Goal: Communication & Community: Ask a question

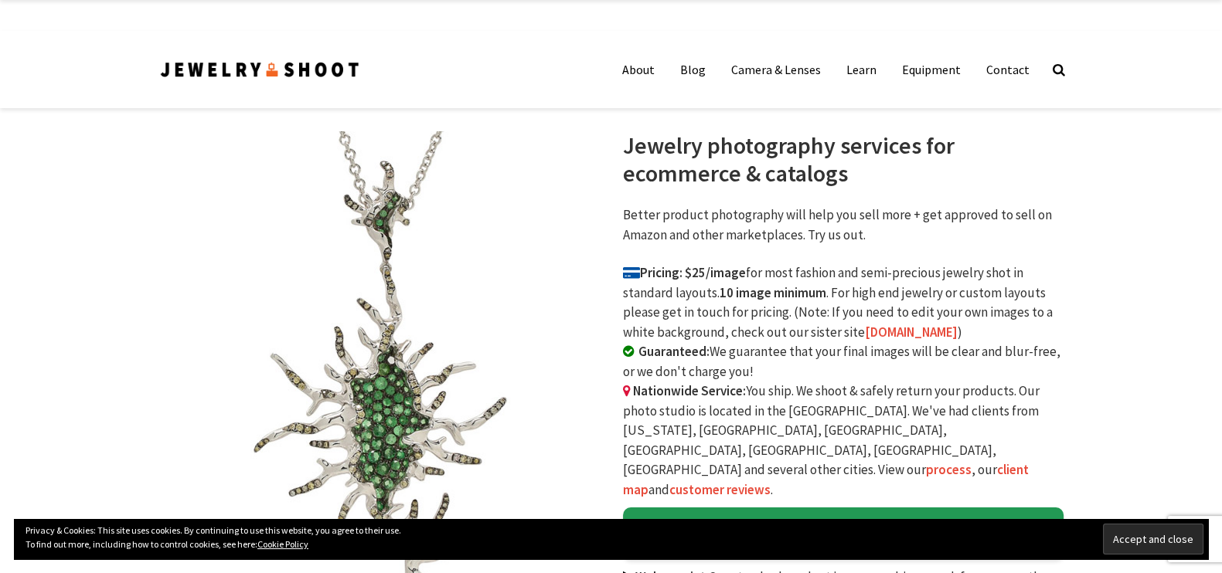
click at [1006, 71] on link "Contact" at bounding box center [1007, 69] width 66 height 31
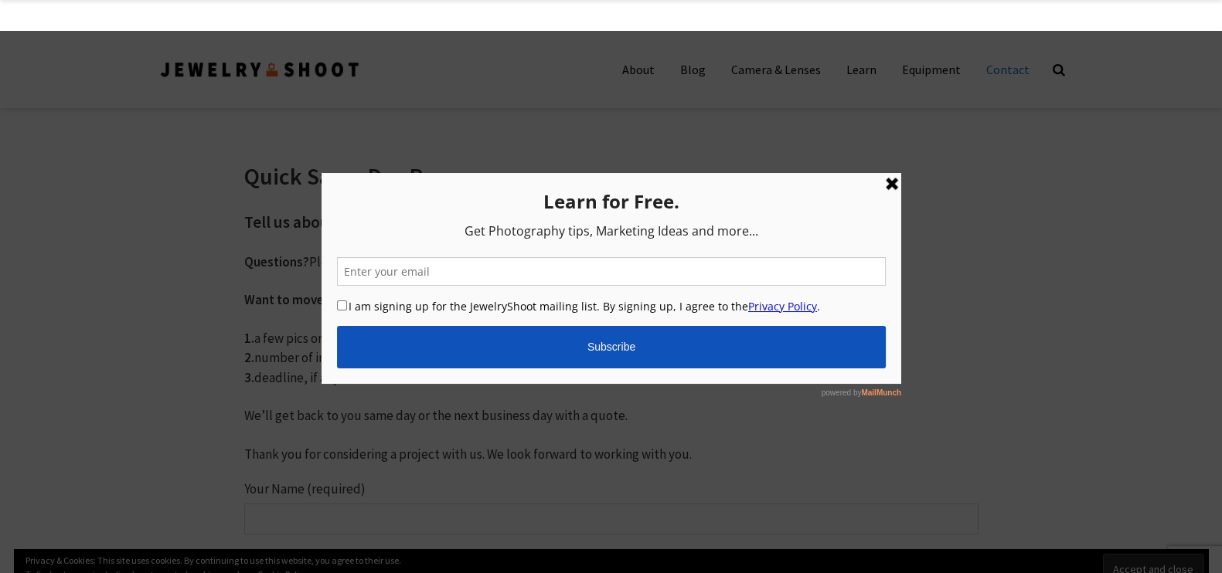
click at [890, 183] on link at bounding box center [891, 184] width 19 height 19
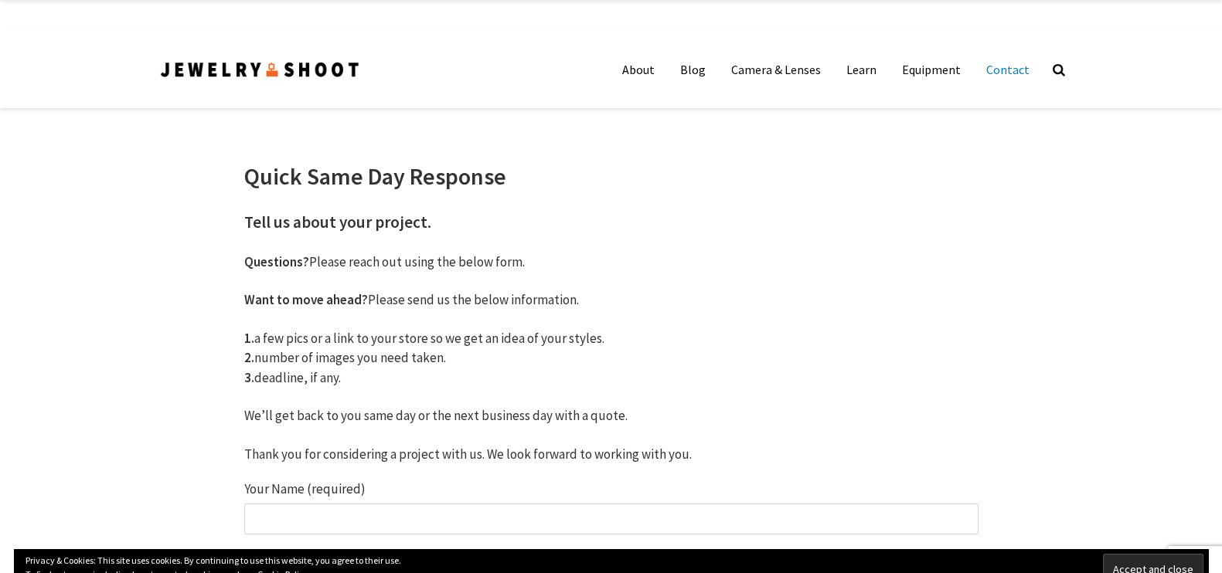
click at [598, 189] on h1 "Quick Same Day Response" at bounding box center [611, 176] width 734 height 28
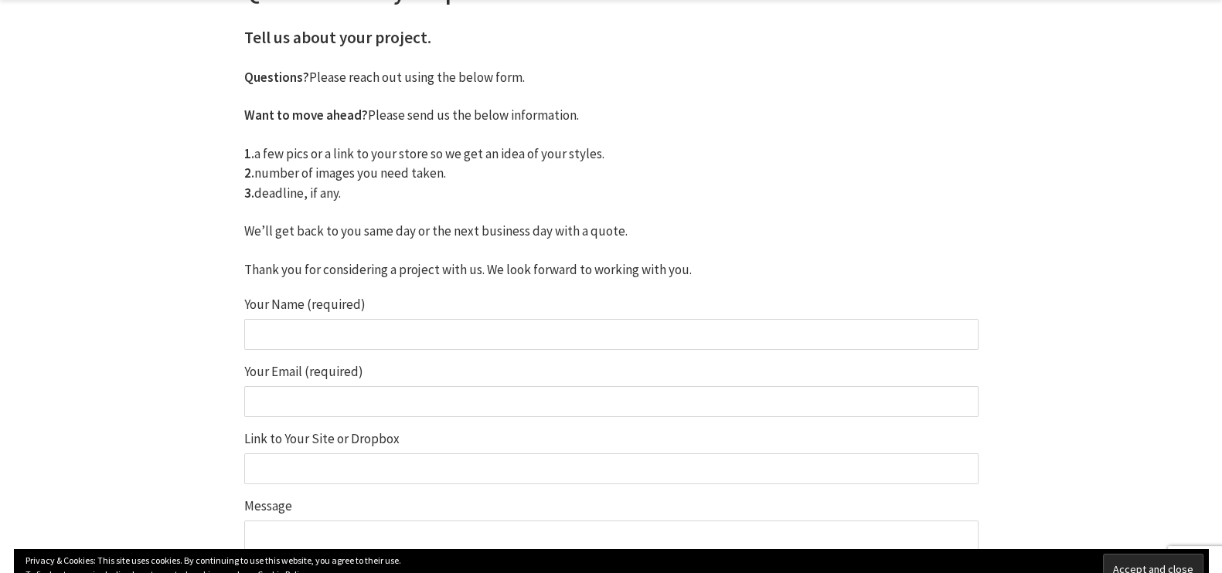
scroll to position [290, 0]
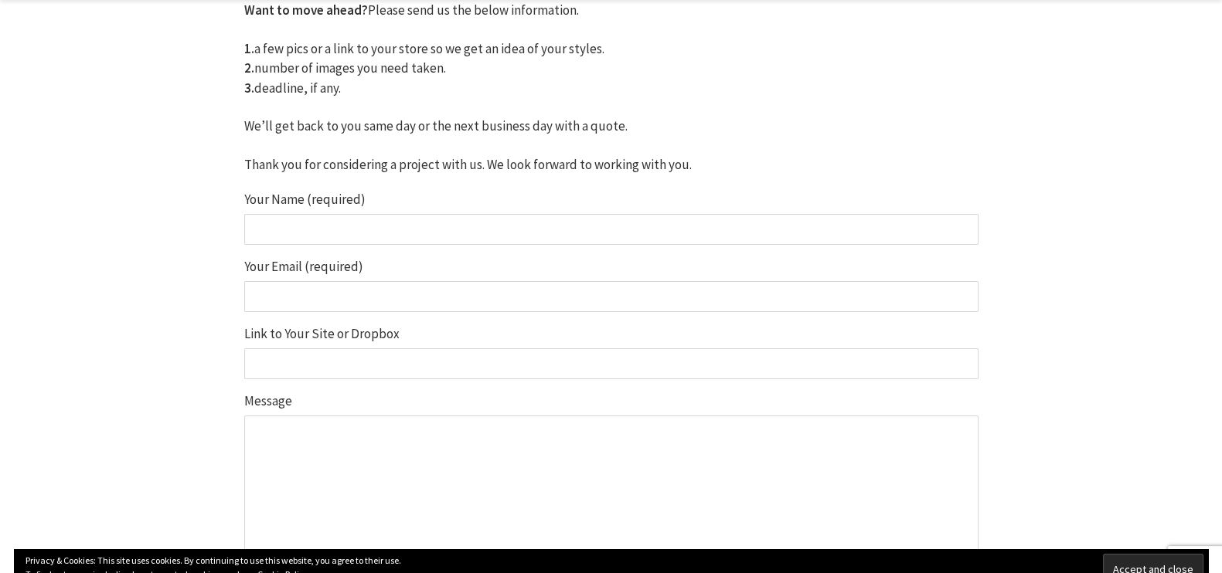
click at [320, 234] on input "Your Name (required)" at bounding box center [611, 229] width 734 height 31
type input "Saim"
click at [336, 293] on input "Your Email (required)" at bounding box center [611, 296] width 734 height 31
type input "seobysaim@gmail.com"
click at [326, 360] on input "Link to Your Site or Dropbox" at bounding box center [611, 363] width 734 height 31
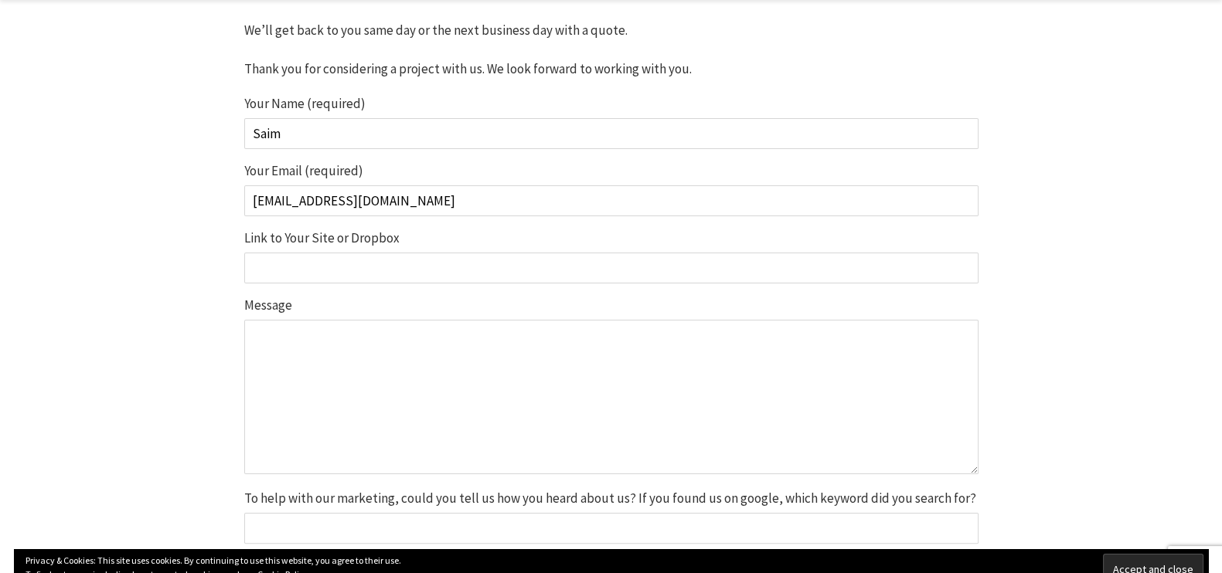
scroll to position [483, 0]
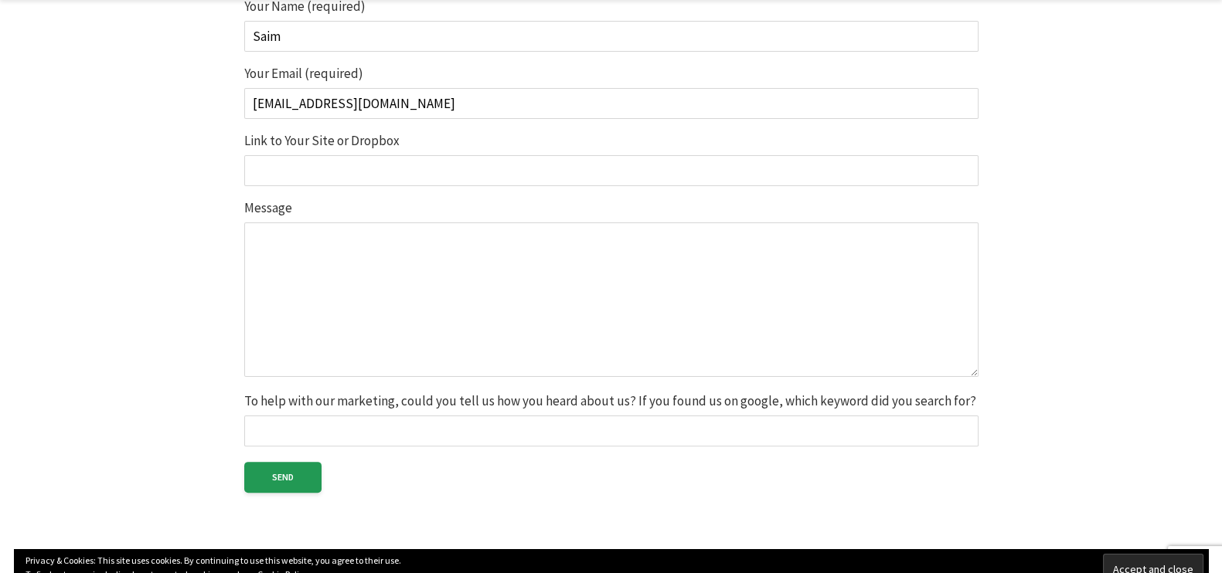
click at [296, 269] on textarea "Message" at bounding box center [611, 300] width 734 height 155
drag, startPoint x: 288, startPoint y: 268, endPoint x: 723, endPoint y: 273, distance: 435.0
click at [723, 273] on textarea "Message" at bounding box center [611, 300] width 734 height 155
paste textarea "Hello [Client Name / Website Team], I am an SEO and link building specialist, a…"
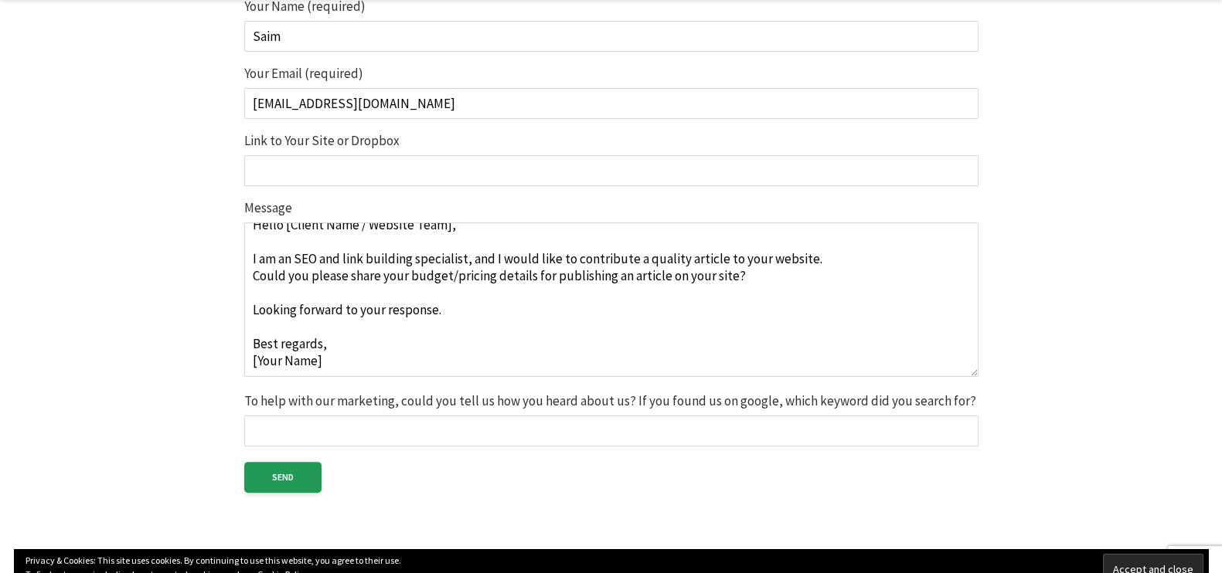
scroll to position [0, 0]
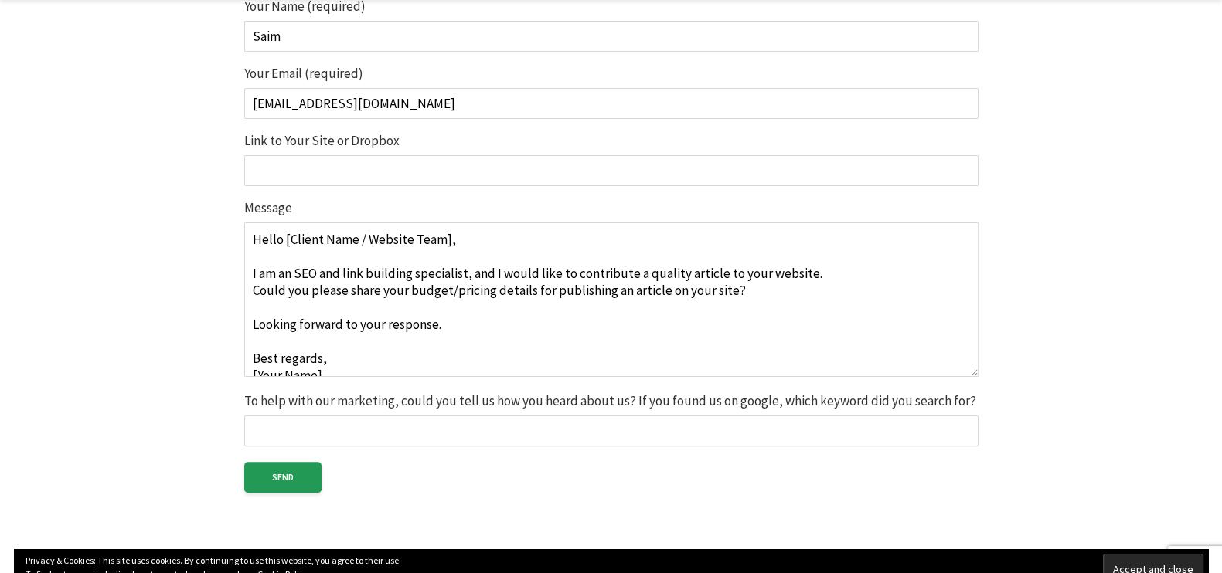
drag, startPoint x: 447, startPoint y: 237, endPoint x: 426, endPoint y: 238, distance: 21.6
click at [426, 238] on textarea "Hello [Client Name / Website Team], I am an SEO and link building specialist, a…" at bounding box center [611, 300] width 734 height 155
click at [545, 247] on textarea "Hello [Client Name / Website Team], I am an SEO and link building specialist, a…" at bounding box center [611, 300] width 734 height 155
drag, startPoint x: 444, startPoint y: 236, endPoint x: 284, endPoint y: 243, distance: 160.9
click at [284, 243] on textarea "Hello [Client Name / Website Team], I am an SEO and link building specialist, a…" at bounding box center [611, 300] width 734 height 155
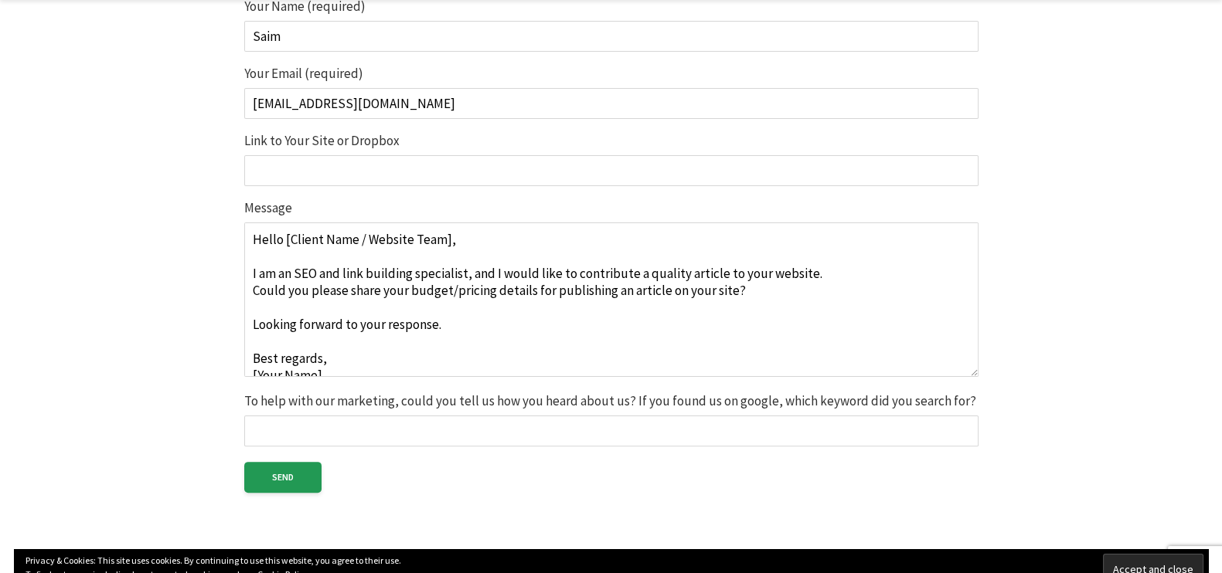
paste textarea "jewelryshoot"
click at [324, 236] on textarea "Hello jewelryshoot, I am an SEO and link building specialist, and I would like …" at bounding box center [611, 300] width 734 height 155
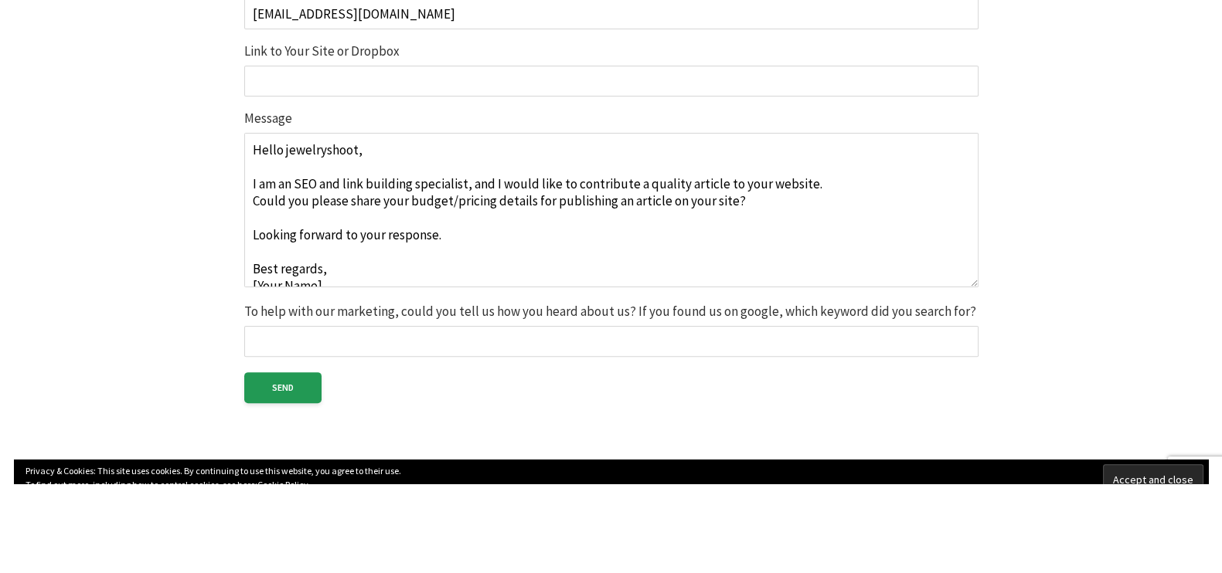
scroll to position [482, 0]
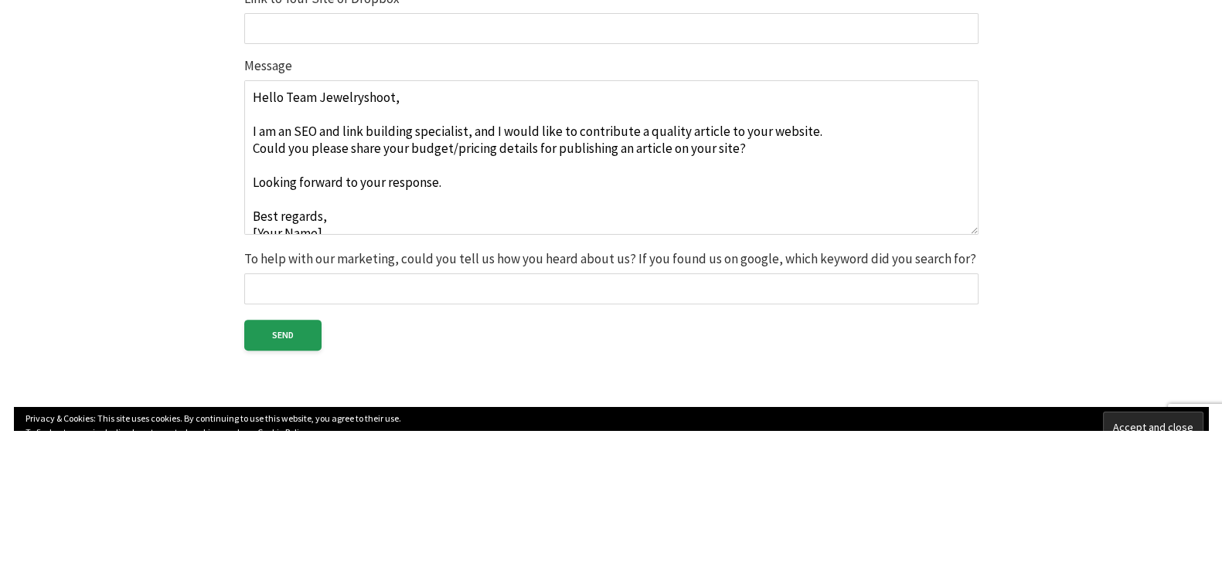
click at [440, 240] on textarea "Hello Team Jewelryshoot, I am an SEO and link building specialist, and I would …" at bounding box center [611, 300] width 734 height 155
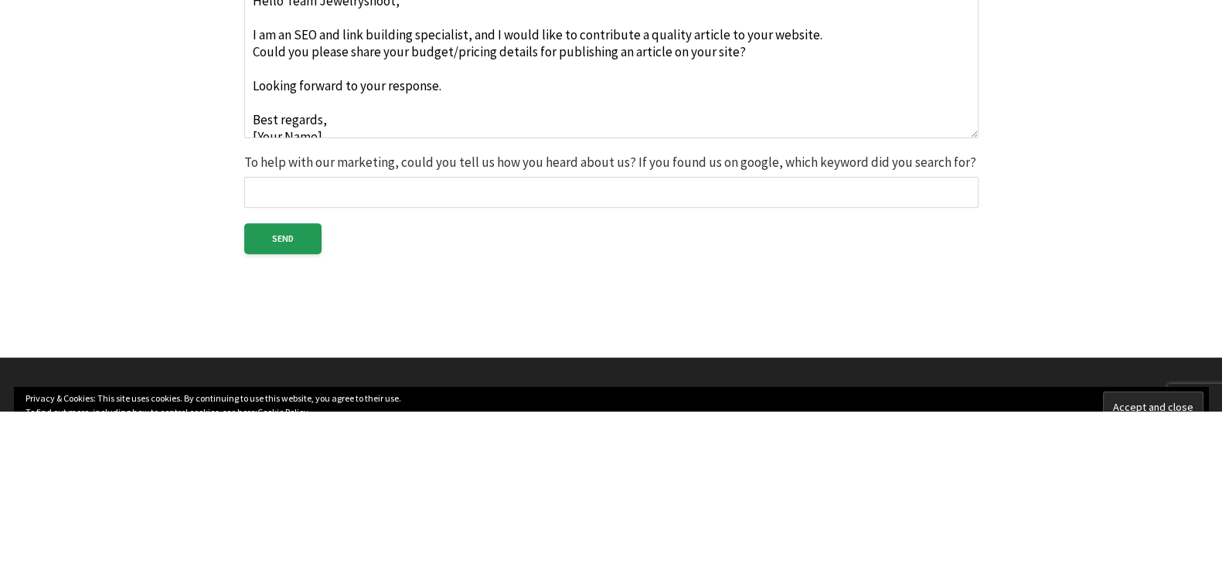
scroll to position [15, 0]
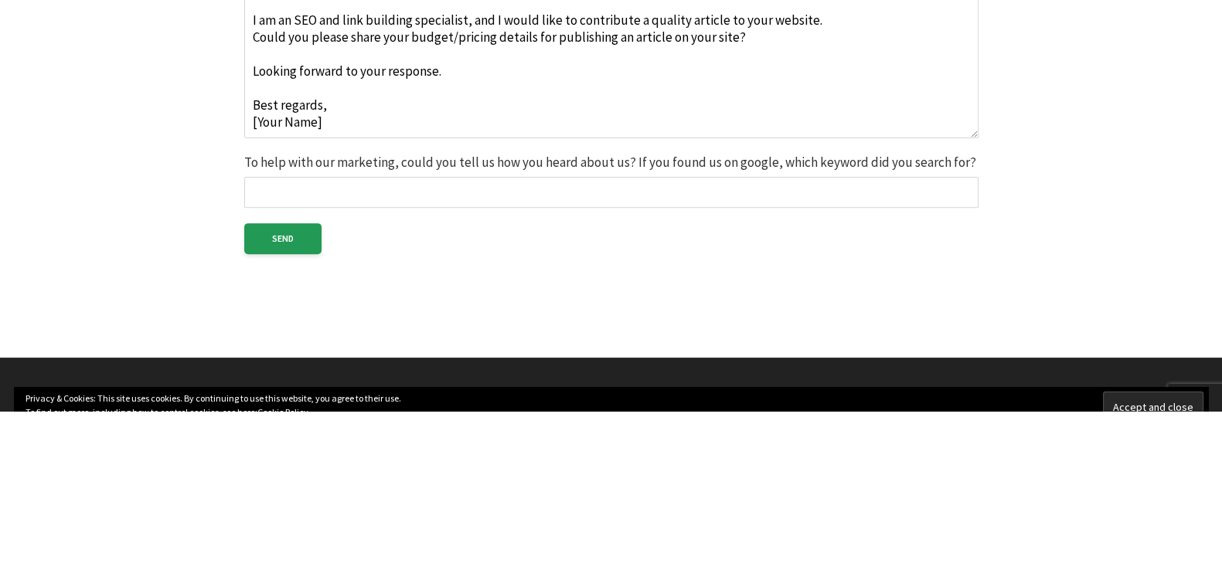
drag, startPoint x: 327, startPoint y: 278, endPoint x: 233, endPoint y: 277, distance: 93.5
click at [233, 277] on div "Quick Same Day Response Tell us about your project. Questions? Please reach out…" at bounding box center [611, 23] width 827 height 902
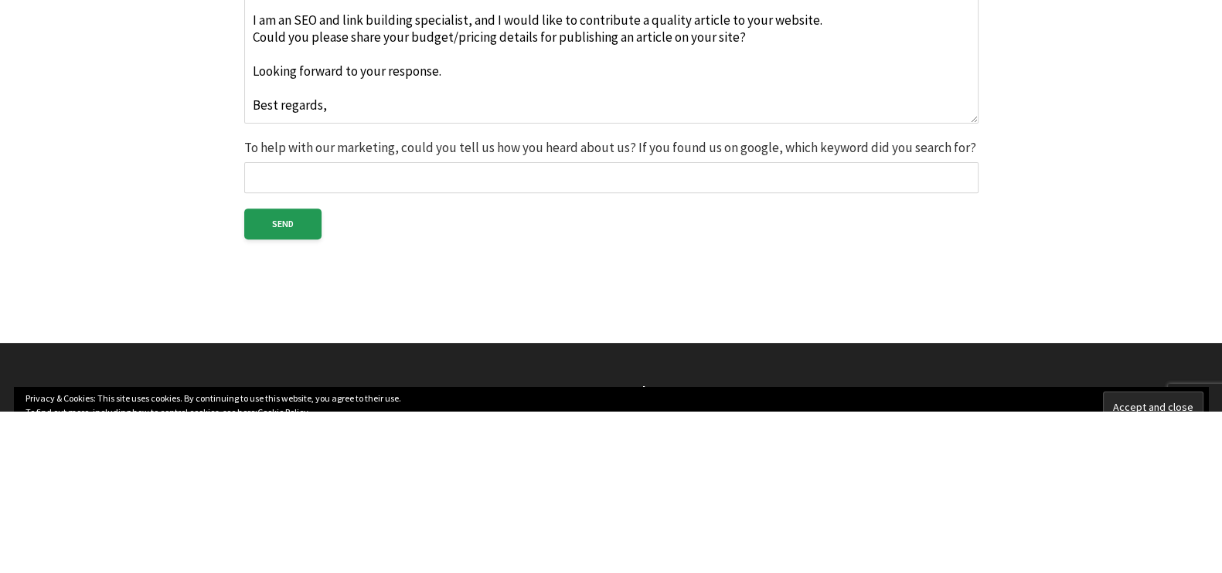
scroll to position [8, 0]
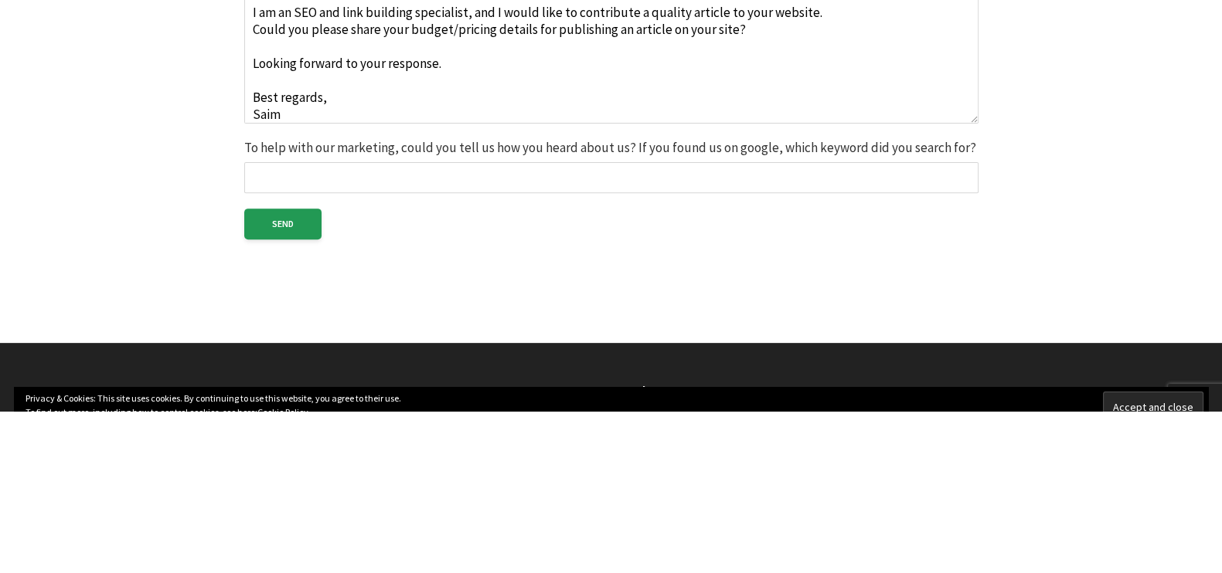
click at [389, 278] on textarea "Hello Team Jewelryshoot, I am an SEO and link building specialist, and I would …" at bounding box center [611, 208] width 734 height 155
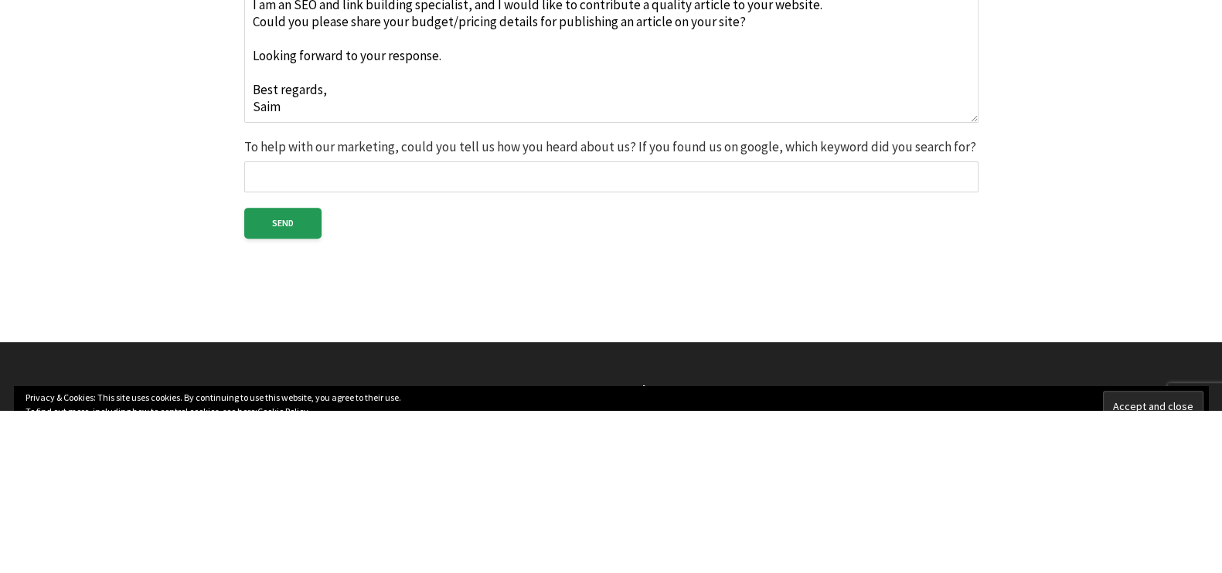
scroll to position [574, 0]
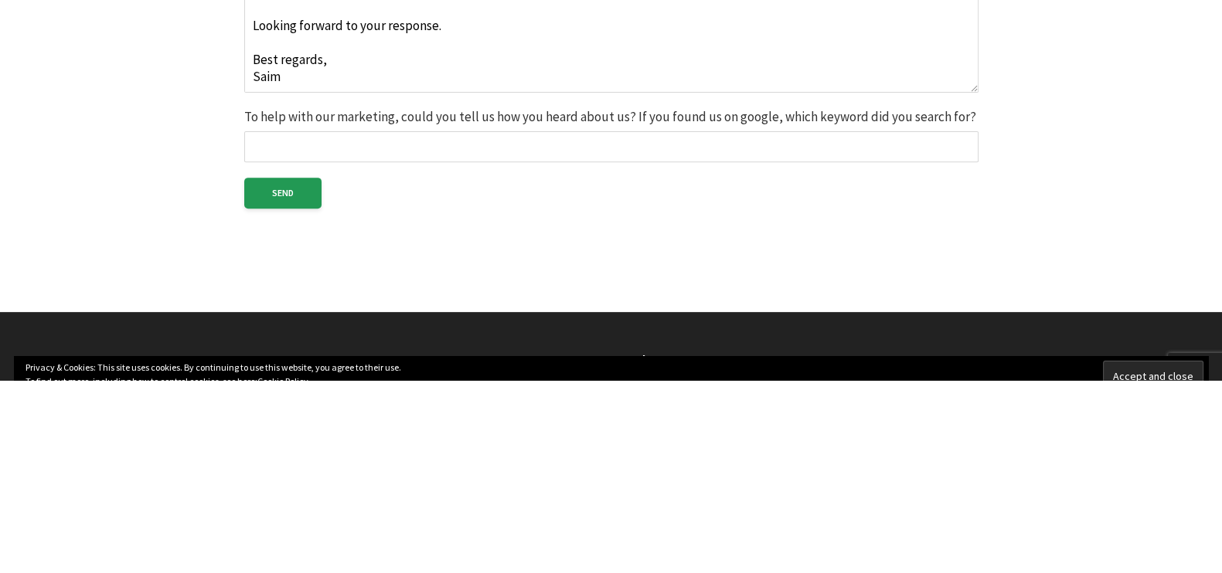
type textarea "Hello Team Jewelryshoot, I am an SEO and link building specialist, and I would …"
click at [344, 338] on input "To help with our marketing, could you tell us how you heard about us? If you fo…" at bounding box center [611, 340] width 734 height 31
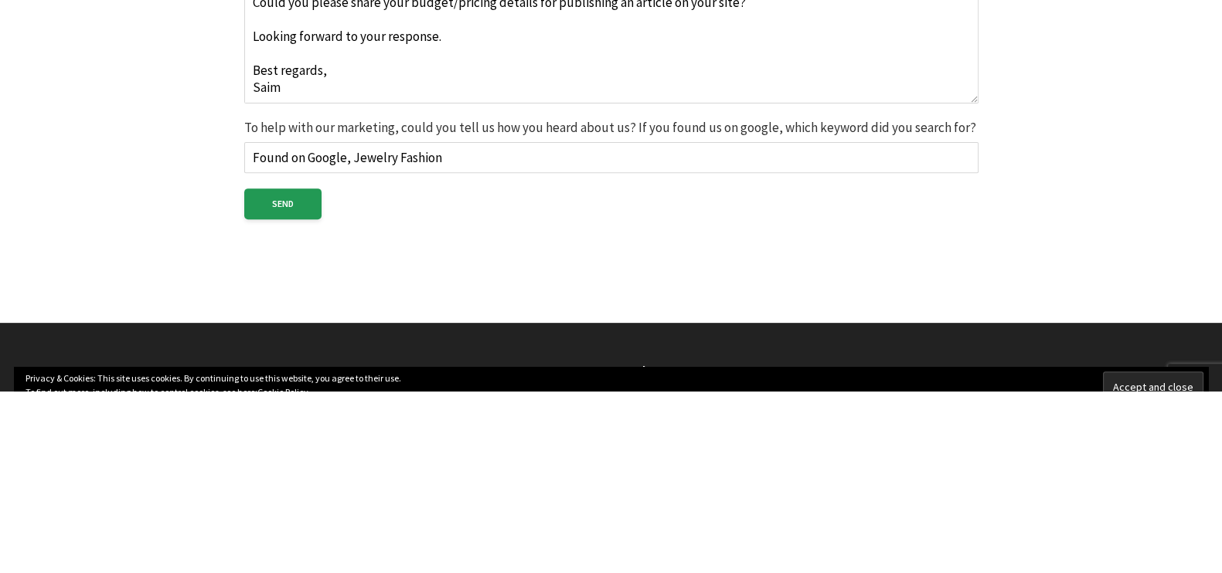
type input "Found on Google, Jewelry Fashion"
click at [300, 206] on form "Your Name (required) Saim Your Email (required) seobysaim@gmail.com Link to You…" at bounding box center [611, 155] width 734 height 493
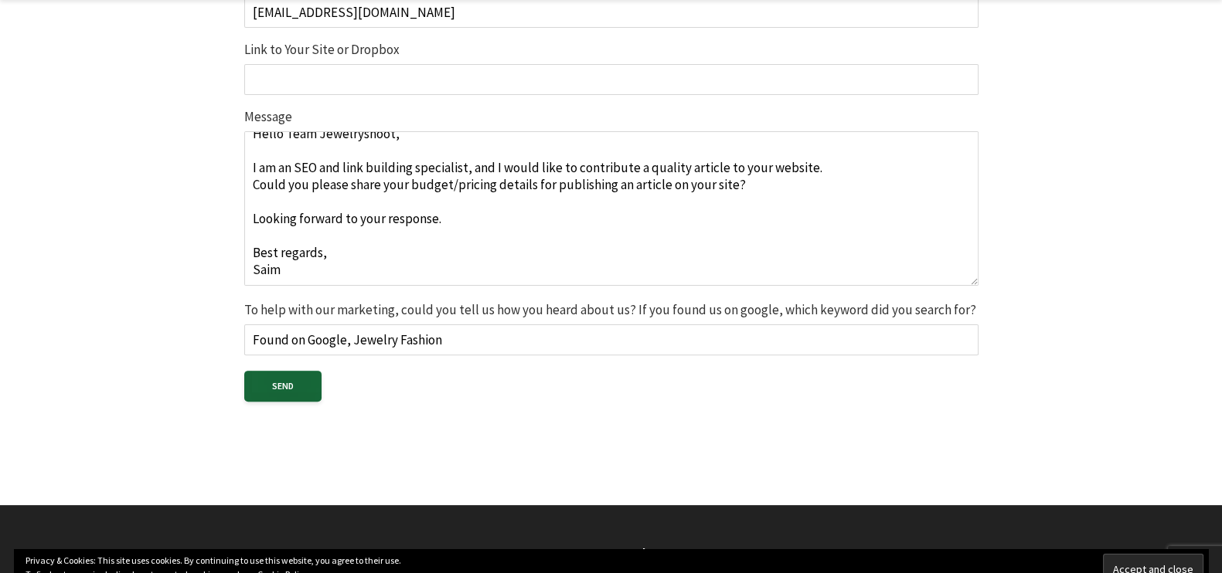
click at [304, 391] on input "Send" at bounding box center [282, 386] width 77 height 31
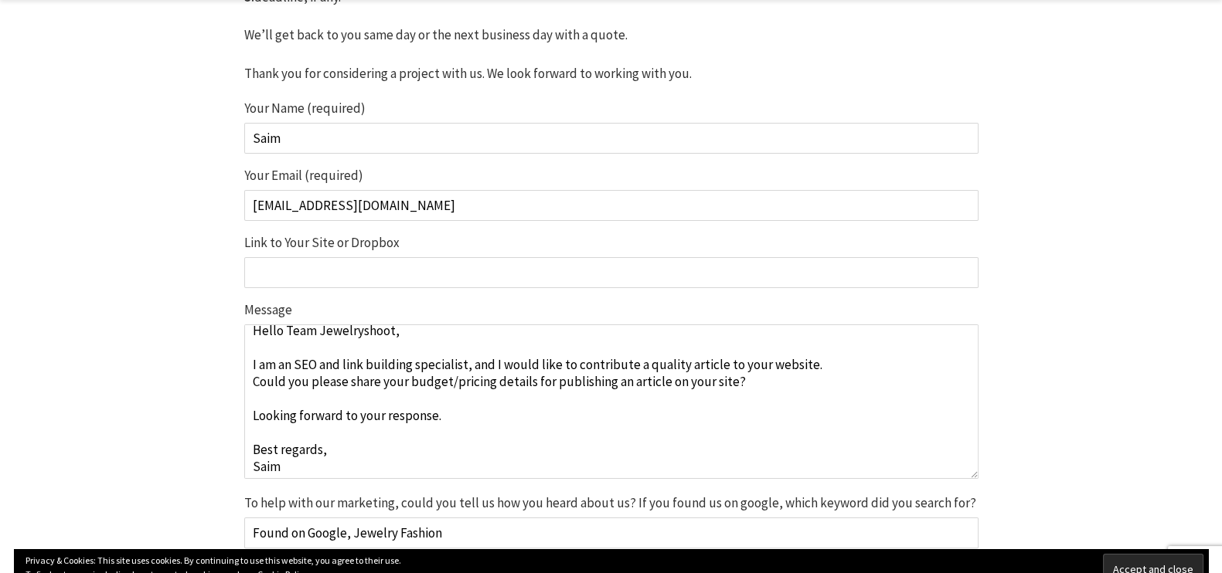
scroll to position [15, 0]
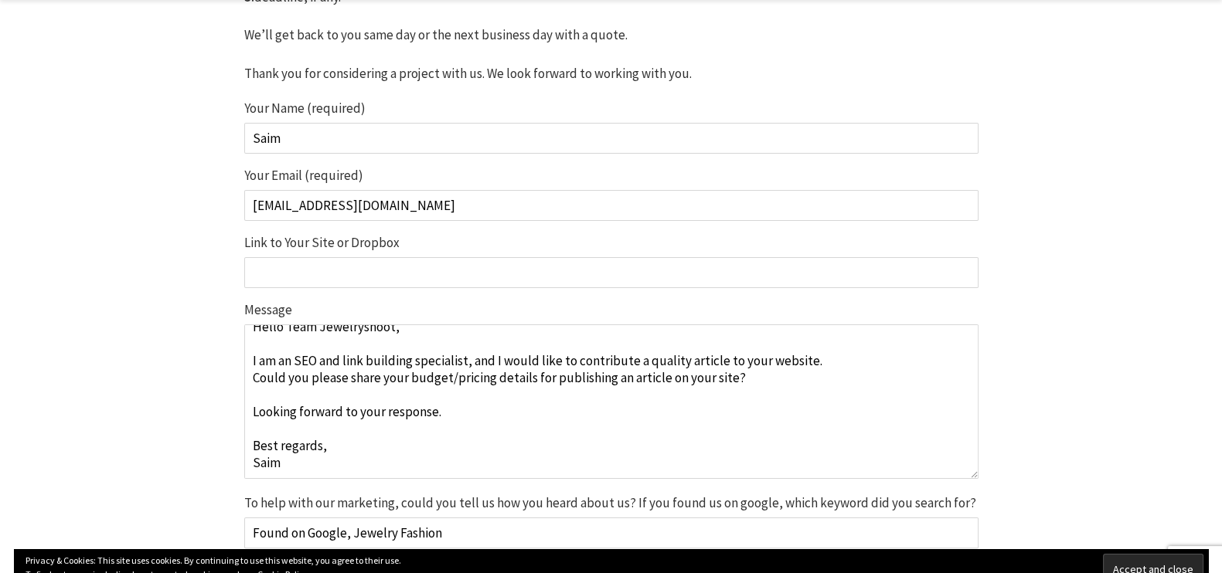
click at [311, 275] on input "Link to Your Site or Dropbox" at bounding box center [611, 272] width 734 height 31
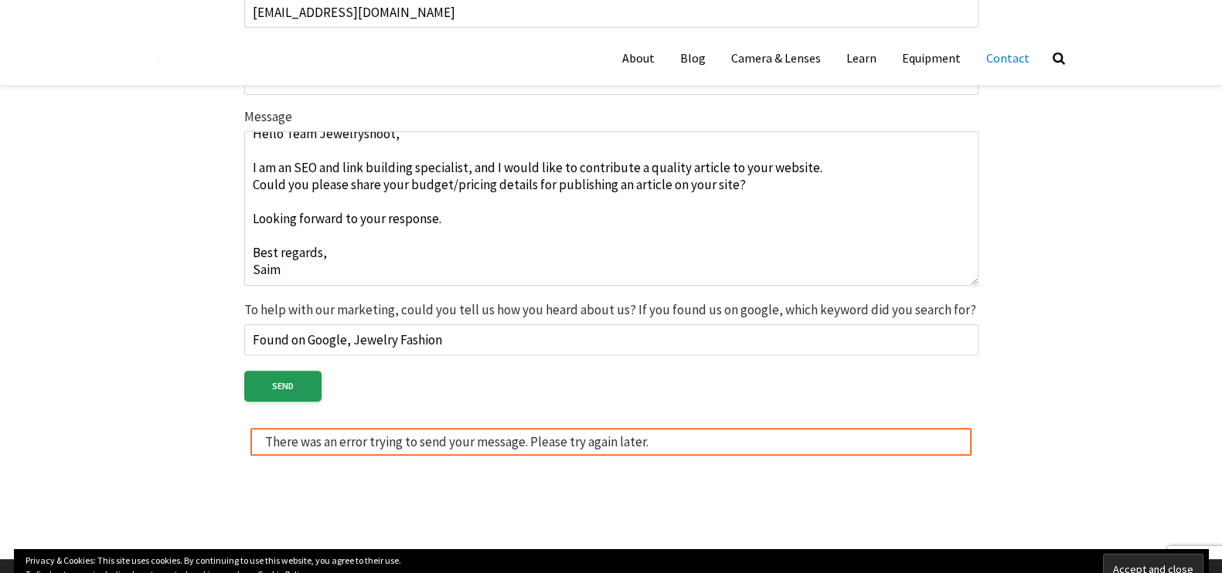
scroll to position [477, 0]
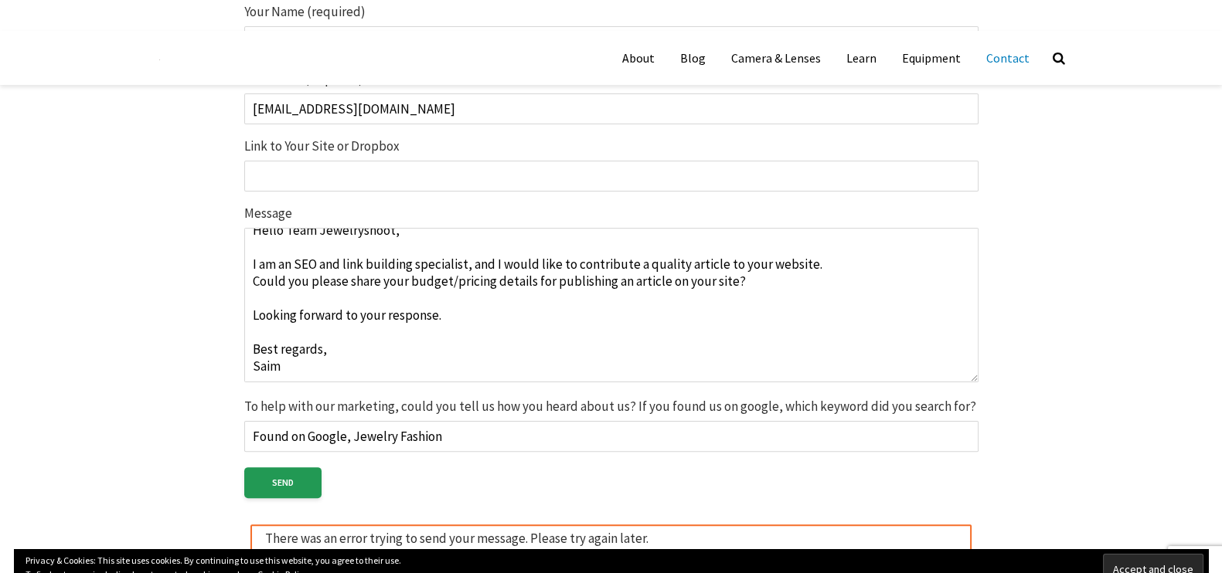
click at [351, 163] on input "Link to Your Site or Dropbox" at bounding box center [611, 176] width 734 height 31
type input "No"
click at [334, 366] on textarea "Hello Team Jewelryshoot, I am an SEO and link building specialist, and I would …" at bounding box center [611, 305] width 734 height 155
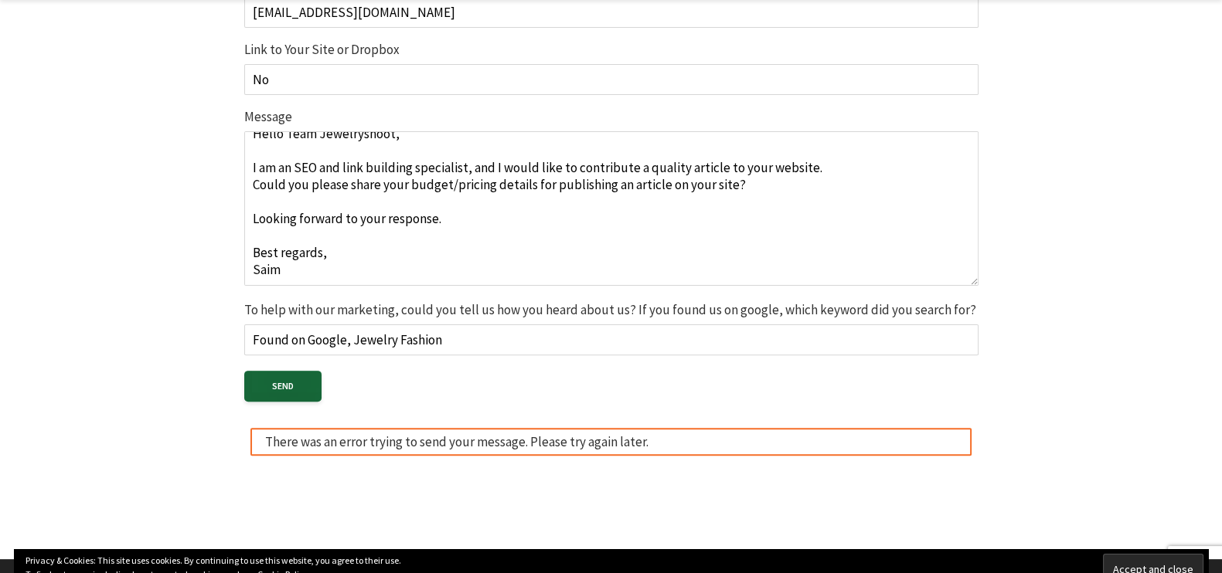
click at [291, 387] on input "Send" at bounding box center [282, 386] width 77 height 31
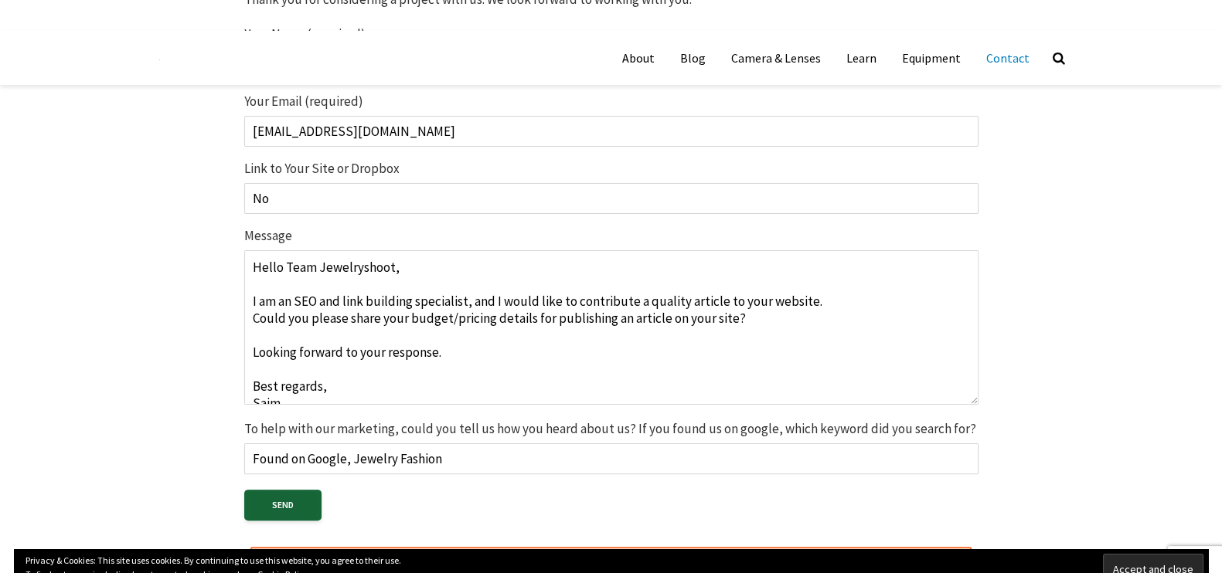
scroll to position [386, 0]
